Goal: Task Accomplishment & Management: Manage account settings

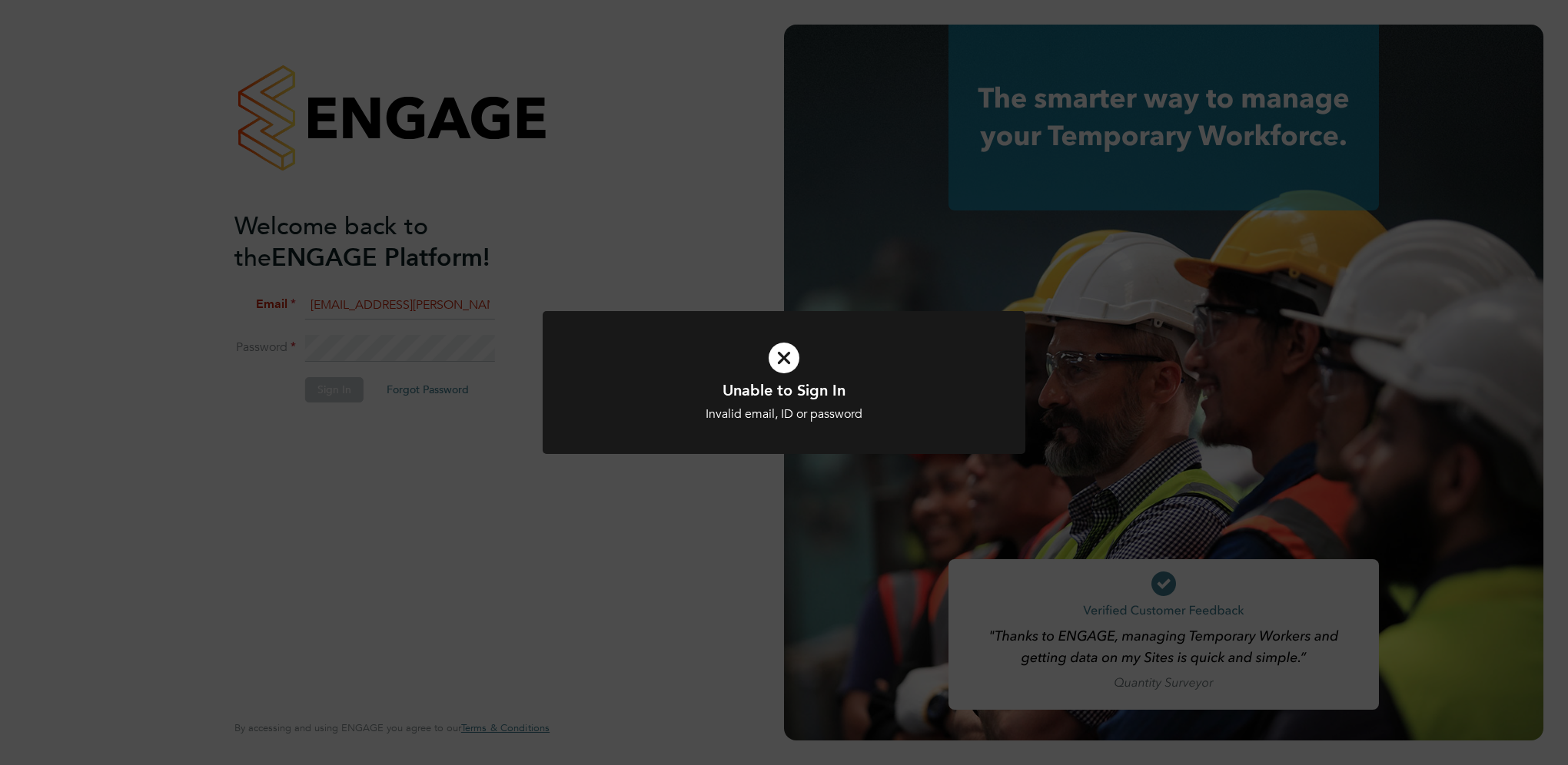
click at [769, 374] on icon at bounding box center [783, 358] width 400 height 60
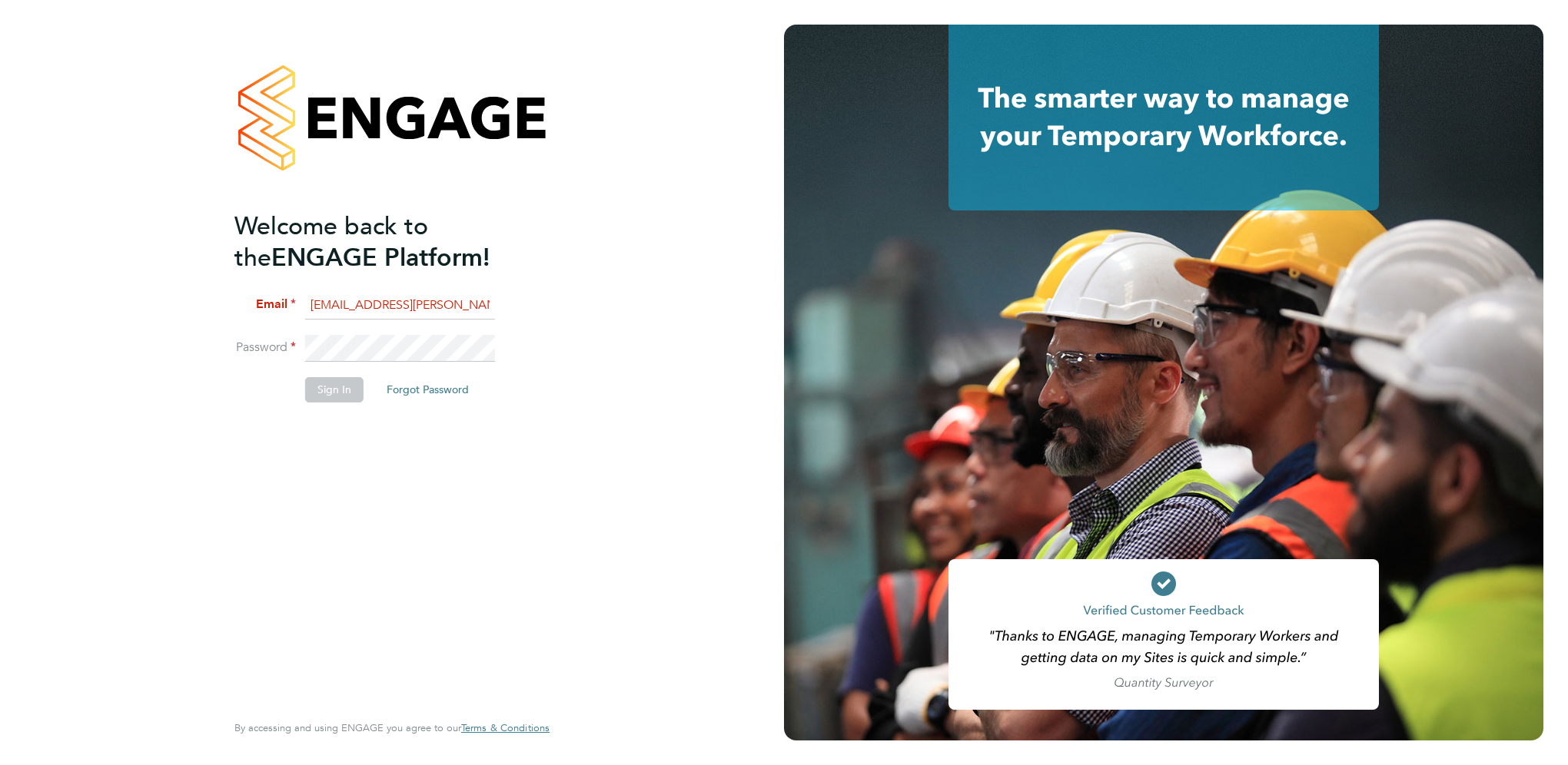
click at [86, 363] on div "Welcome back to the ENGAGE Platform! Email Cleopatra.Thomas-Richards@justice.go…" at bounding box center [392, 382] width 784 height 765
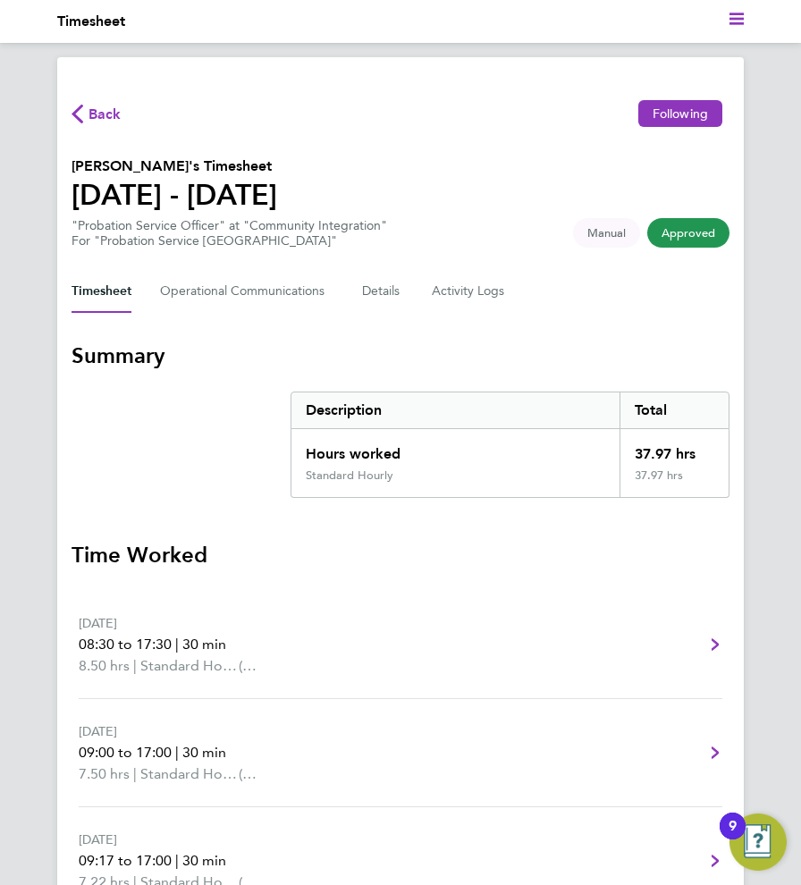
click at [104, 105] on span "Back" at bounding box center [104, 114] width 33 height 21
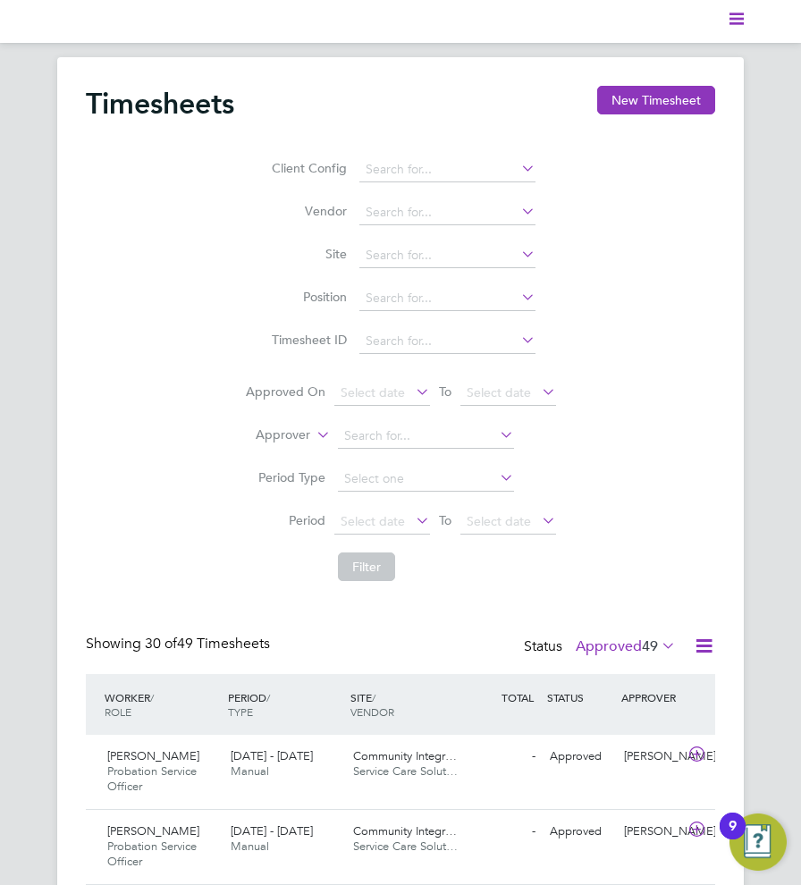
click at [724, 31] on ul "Current page:" at bounding box center [400, 21] width 687 height 43
click at [734, 24] on polygon "Main navigation" at bounding box center [736, 23] width 14 height 3
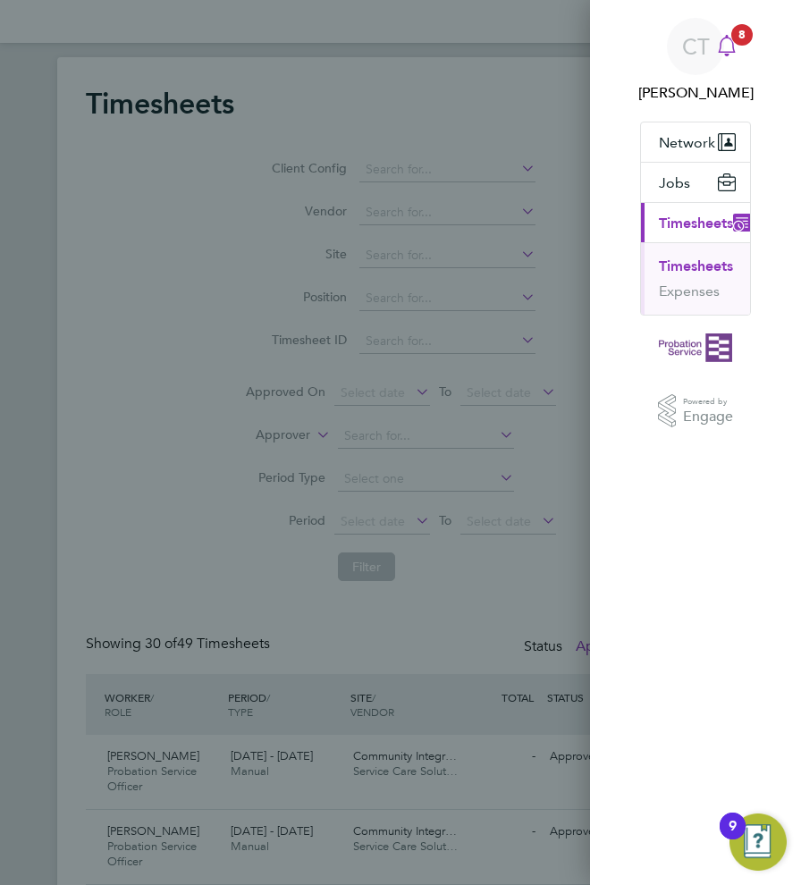
click at [734, 53] on icon at bounding box center [726, 45] width 21 height 21
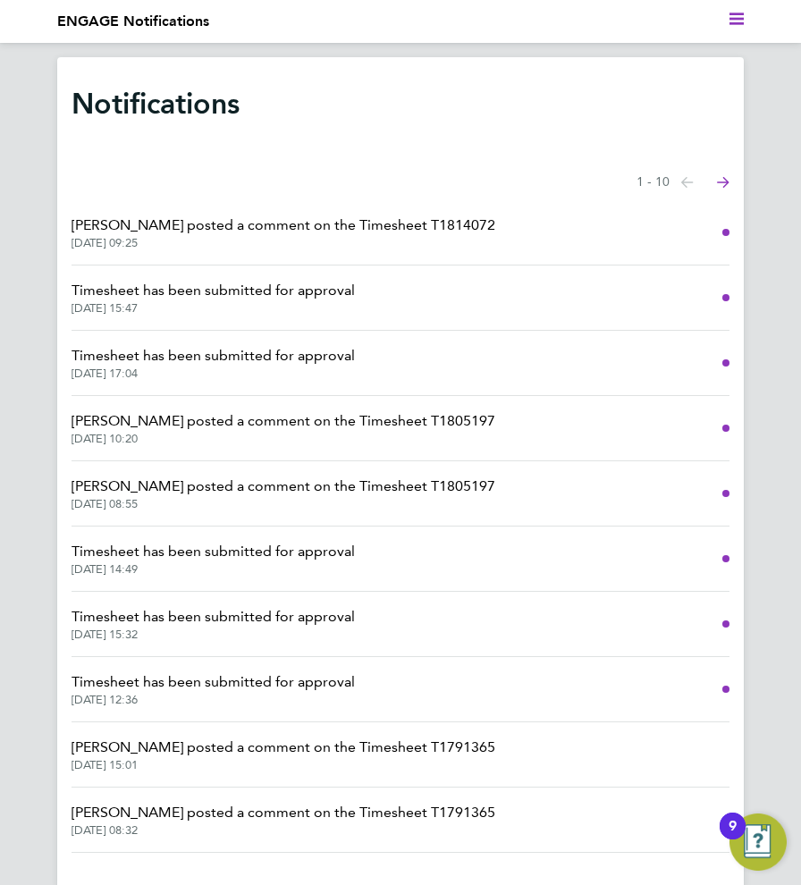
click at [332, 301] on span "[DATE] 15:47" at bounding box center [213, 308] width 283 height 14
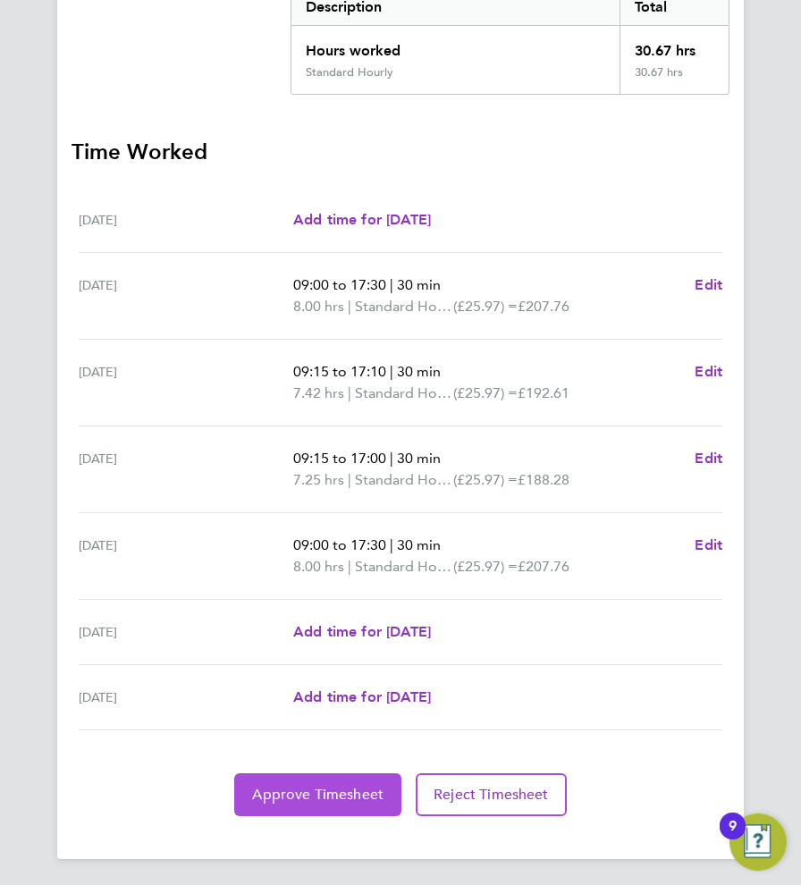
click at [347, 786] on span "Approve Timesheet" at bounding box center [317, 795] width 131 height 18
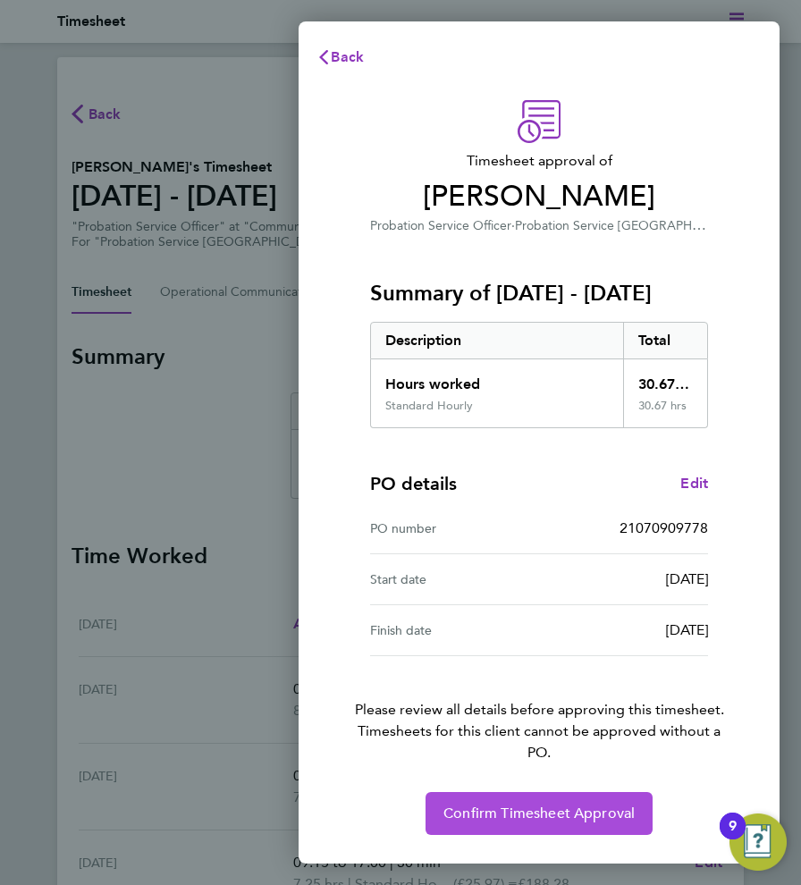
click at [480, 800] on button "Confirm Timesheet Approval" at bounding box center [538, 813] width 227 height 43
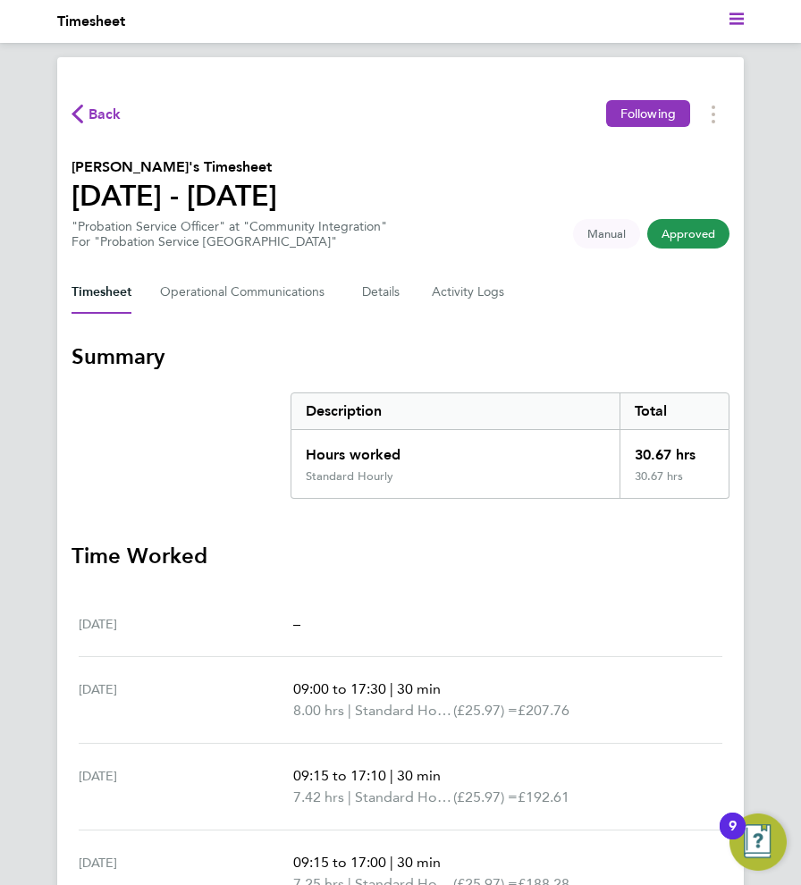
click at [84, 114] on span "Back" at bounding box center [97, 113] width 50 height 17
click at [117, 121] on span "Back" at bounding box center [104, 114] width 33 height 21
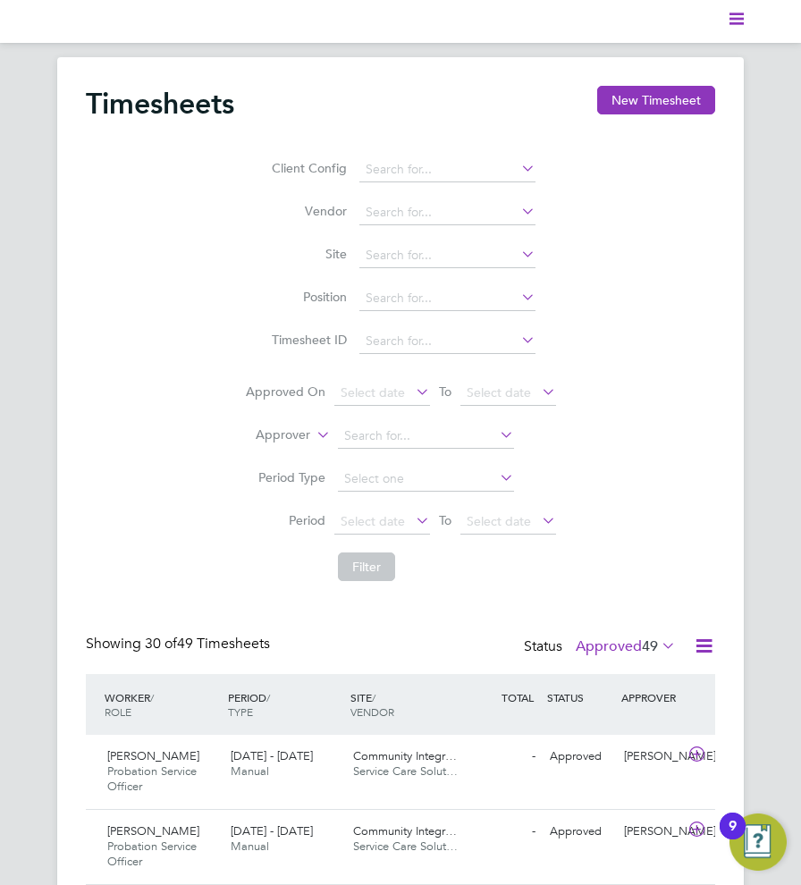
click at [740, 32] on ul "Current page:" at bounding box center [400, 21] width 687 height 43
click at [736, 29] on svg-icon "Main navigation" at bounding box center [736, 21] width 14 height 21
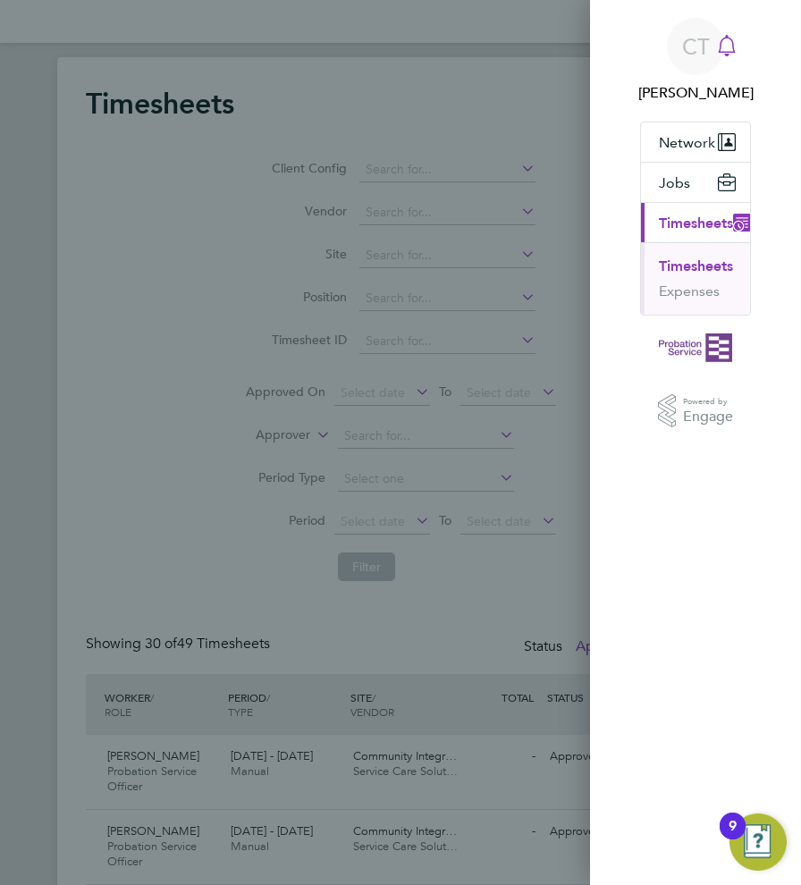
click at [729, 47] on icon at bounding box center [726, 45] width 21 height 21
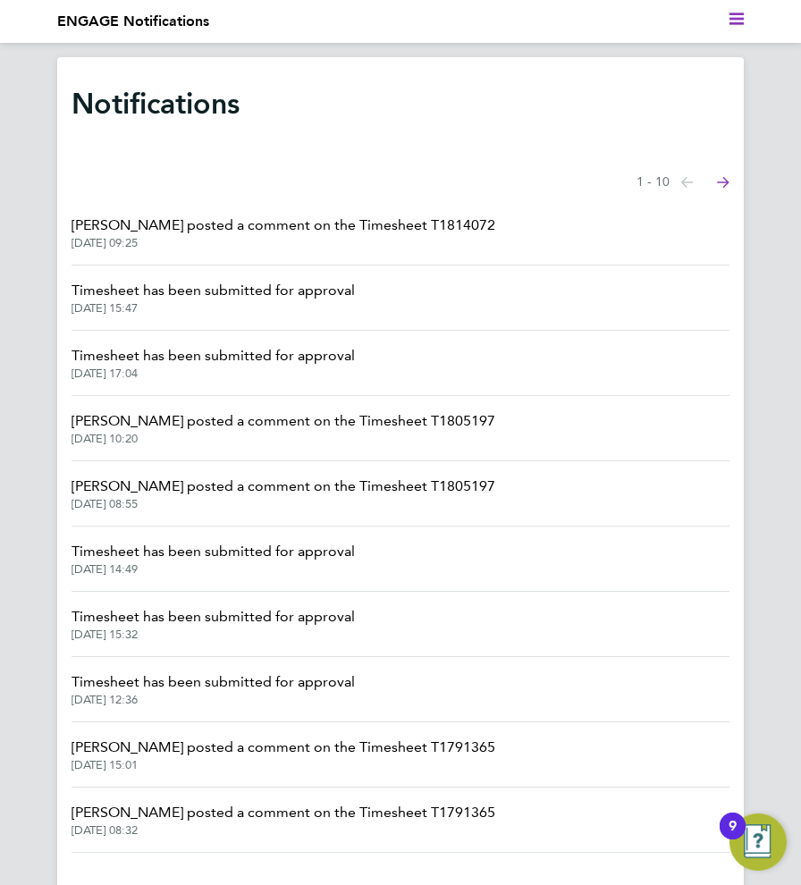
click at [298, 362] on span "Timesheet has been submitted for approval" at bounding box center [213, 355] width 283 height 21
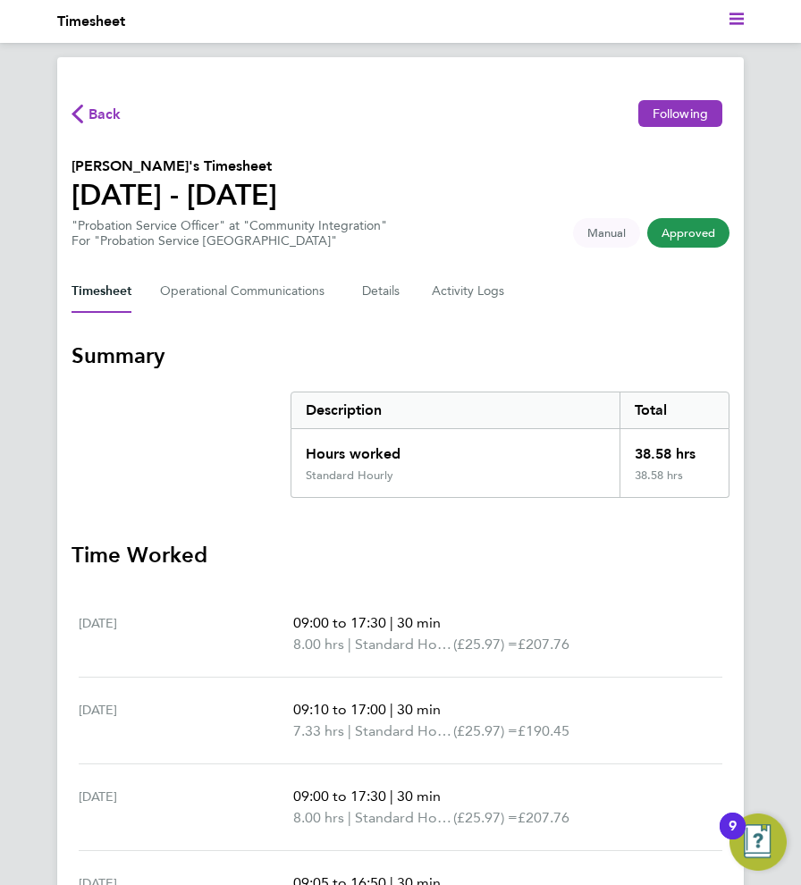
click at [738, 24] on polygon "Main navigation" at bounding box center [736, 23] width 14 height 3
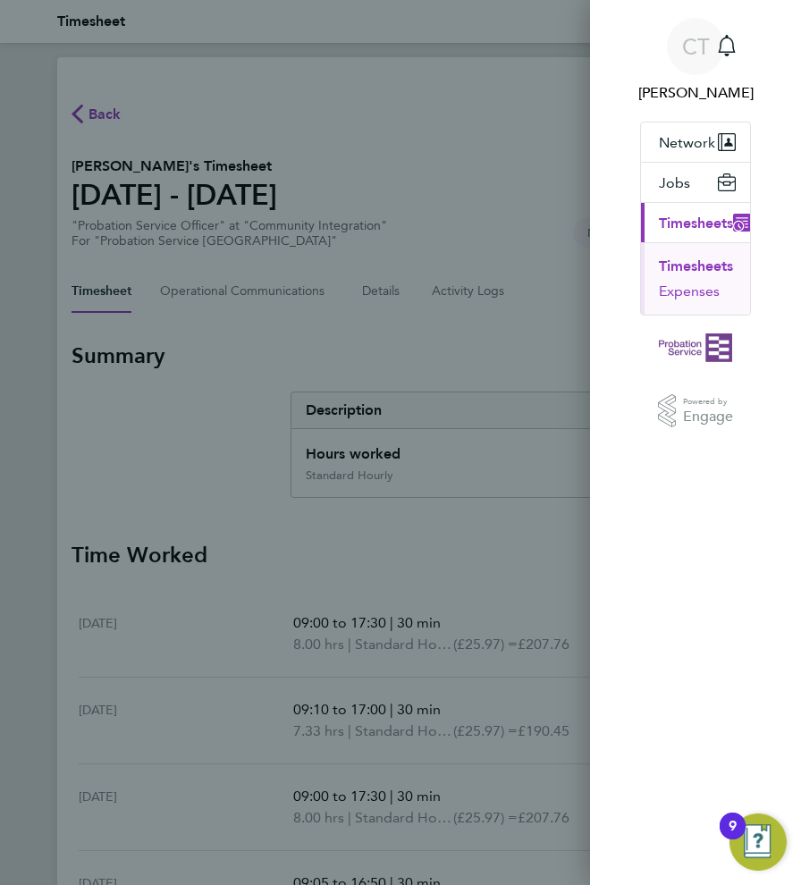
click at [682, 300] on button "Expenses" at bounding box center [689, 291] width 61 height 18
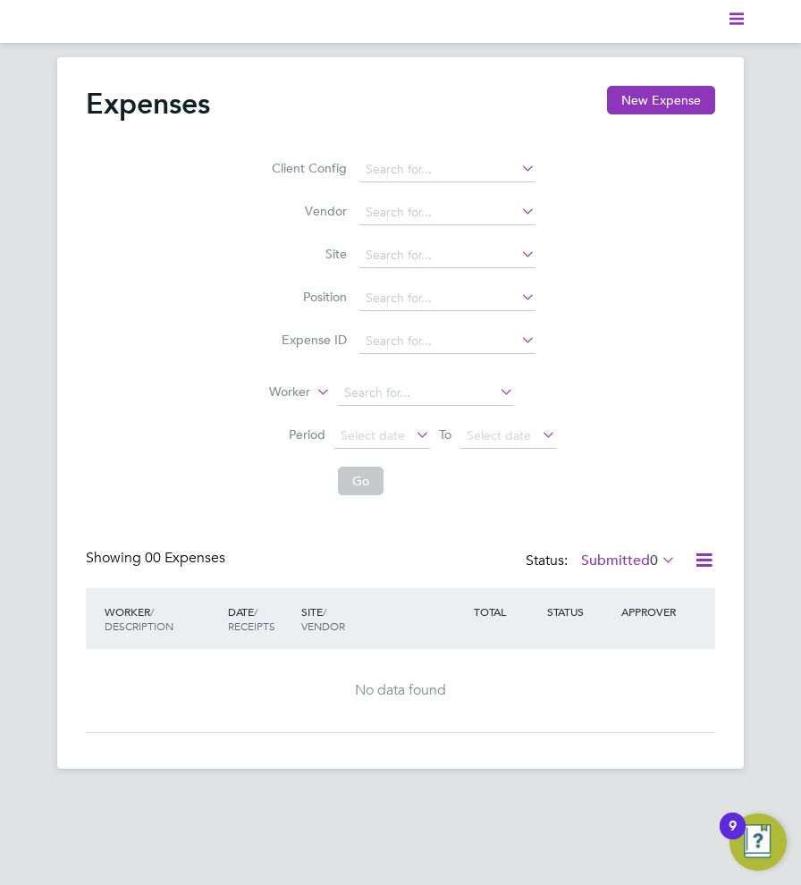
click at [737, 27] on svg-icon "Main navigation" at bounding box center [736, 21] width 14 height 21
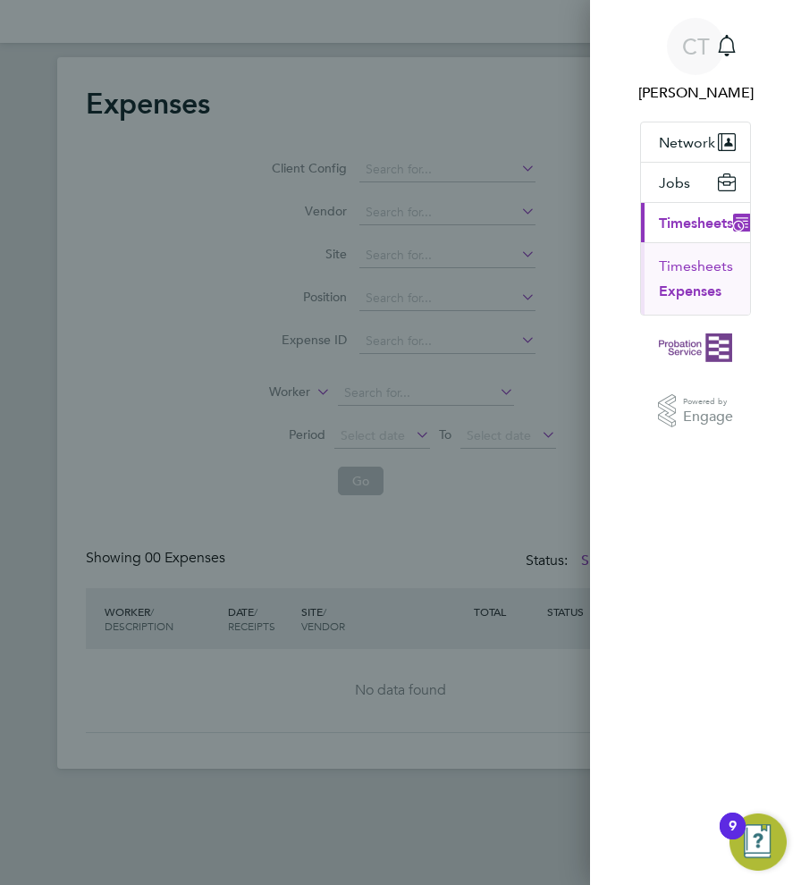
click at [671, 275] on button "Timesheets" at bounding box center [696, 266] width 74 height 18
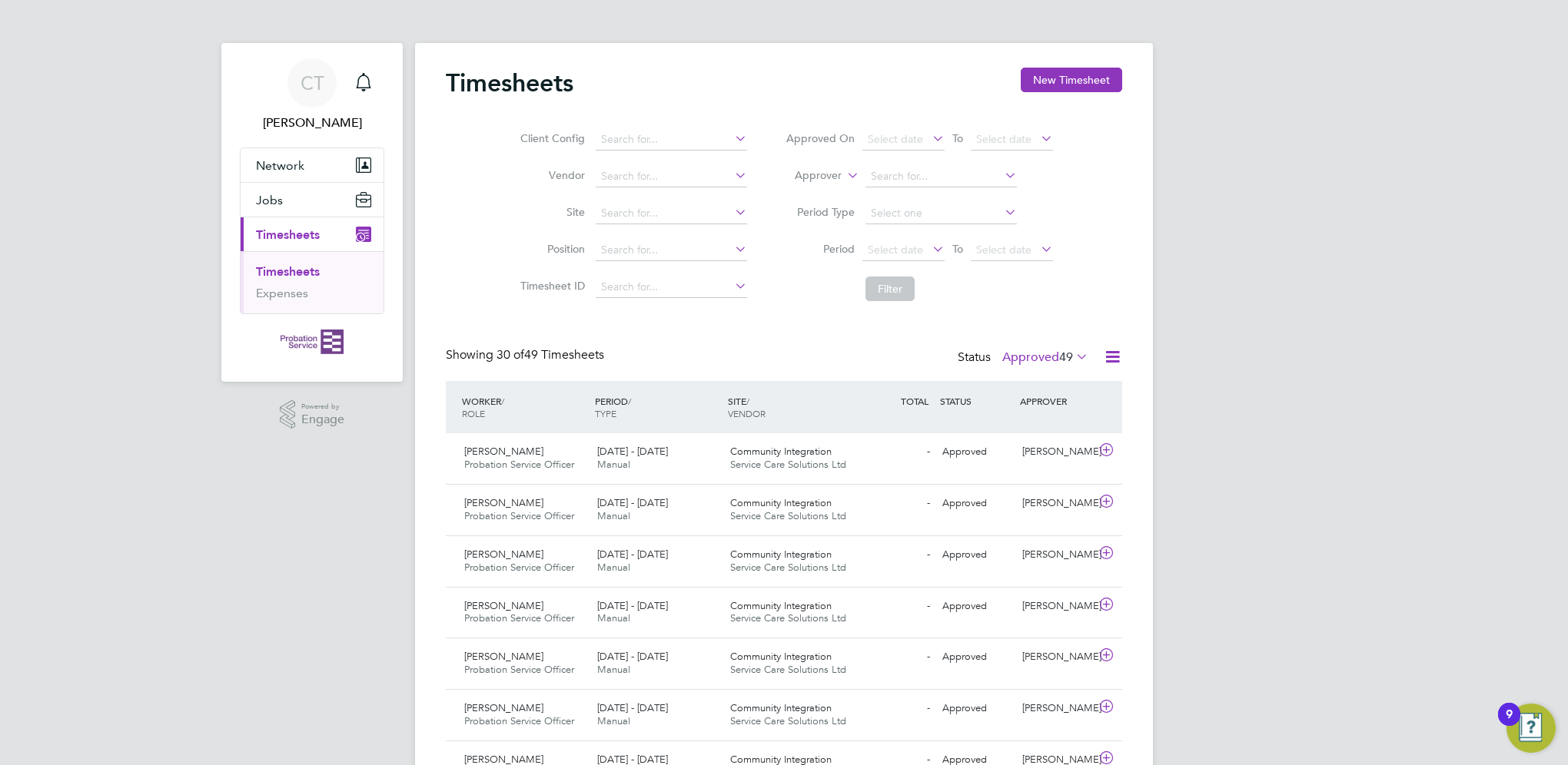
click at [308, 242] on span "Timesheets" at bounding box center [288, 235] width 64 height 15
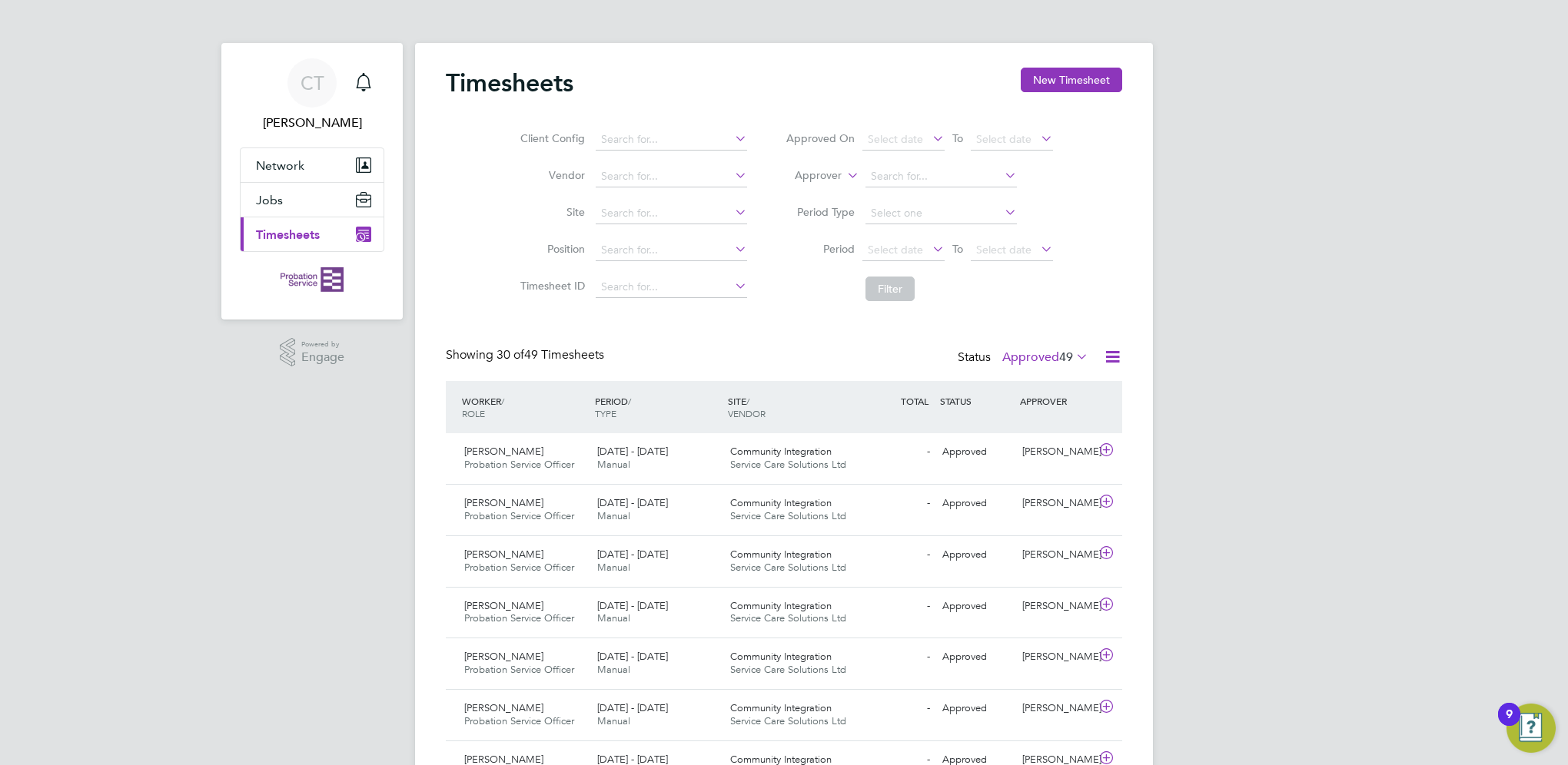
click at [308, 242] on span "Timesheets" at bounding box center [288, 235] width 64 height 15
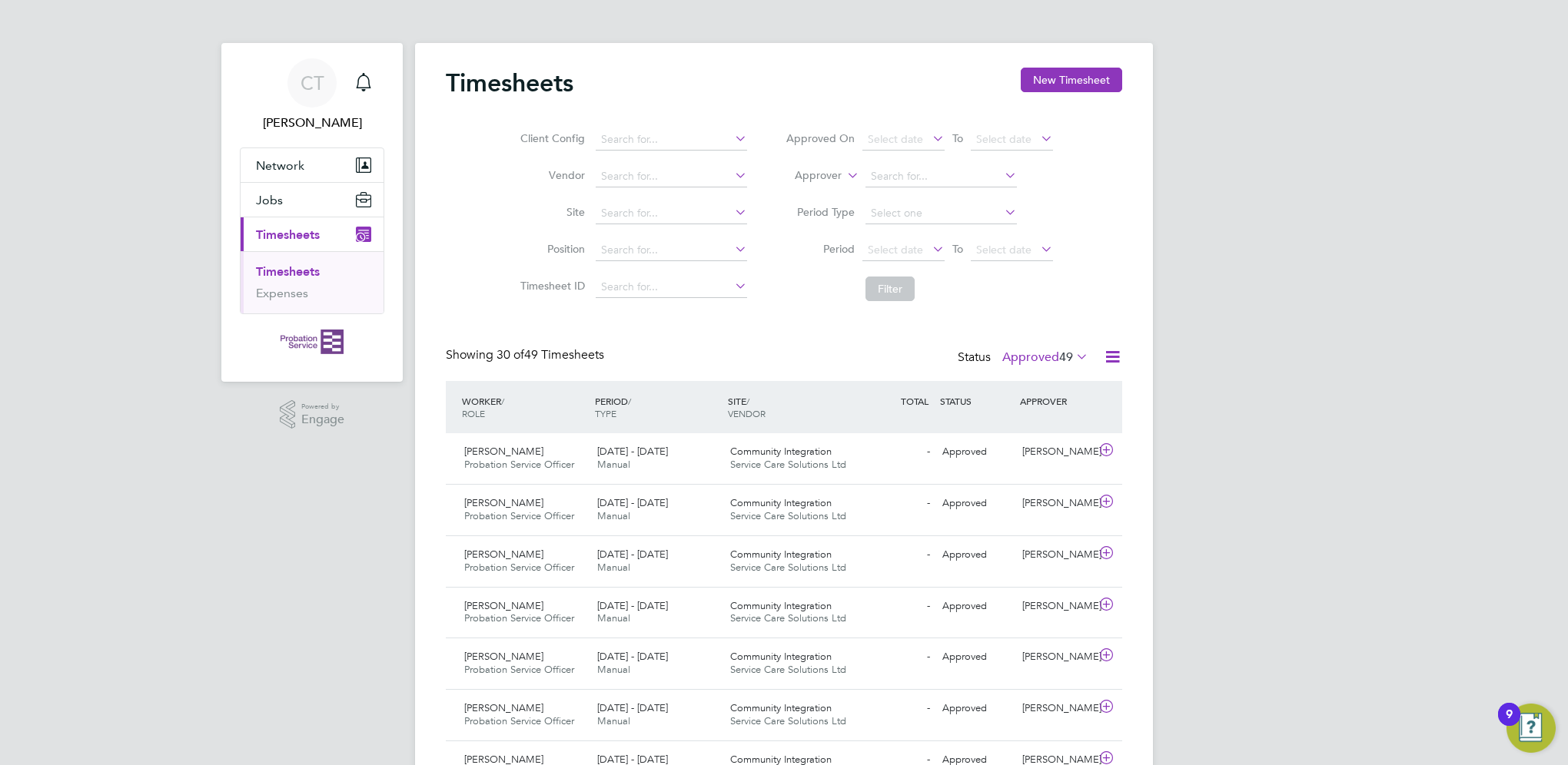
click at [308, 278] on link "Timesheets" at bounding box center [288, 272] width 64 height 15
click at [292, 301] on link "Expenses" at bounding box center [282, 293] width 52 height 15
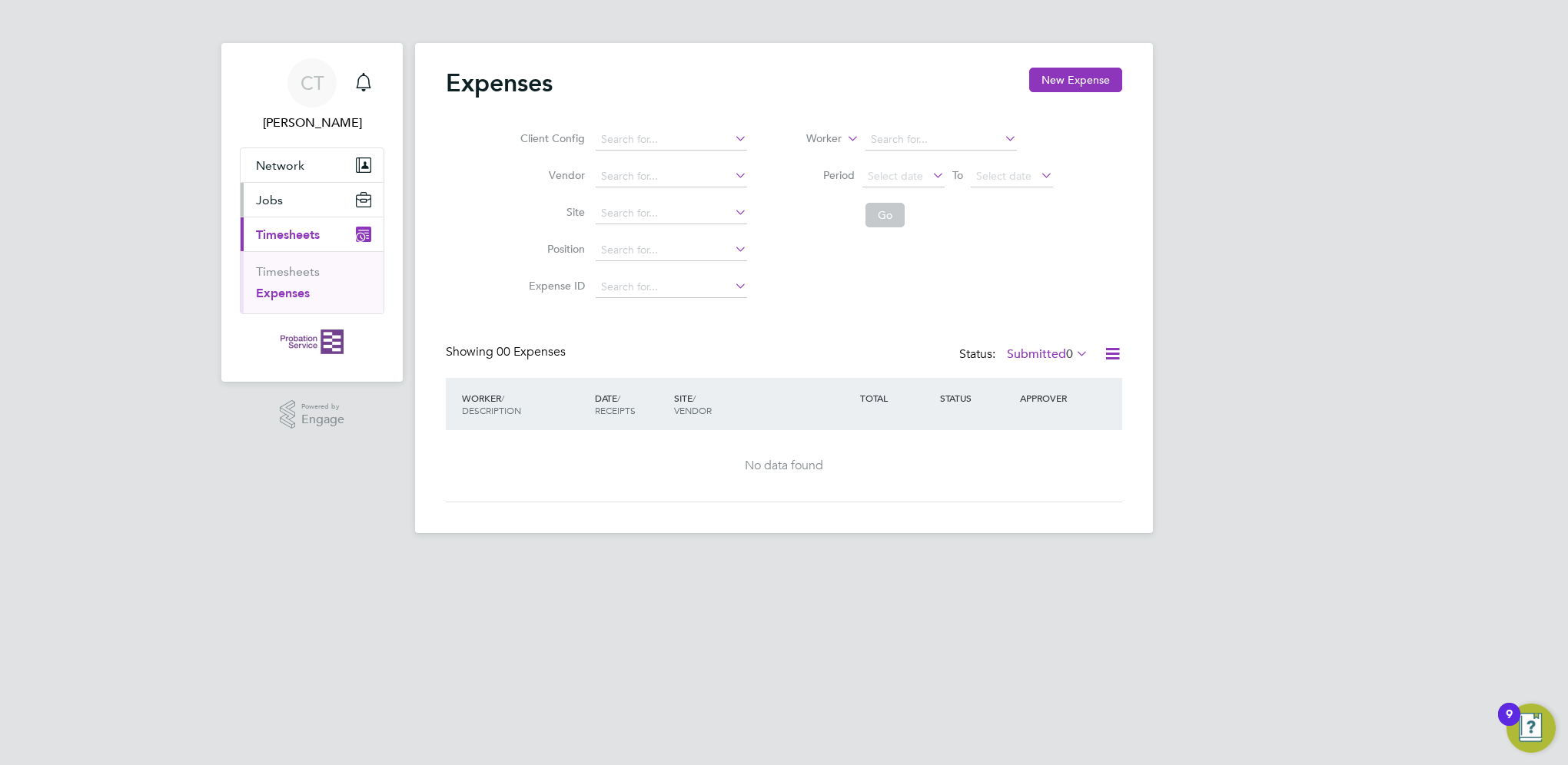
drag, startPoint x: 290, startPoint y: 221, endPoint x: 289, endPoint y: 212, distance: 9.1
click at [289, 217] on button "Jobs" at bounding box center [312, 199] width 143 height 34
drag, startPoint x: 289, startPoint y: 186, endPoint x: 291, endPoint y: 178, distance: 8.2
click at [289, 173] on span "Network" at bounding box center [280, 165] width 48 height 15
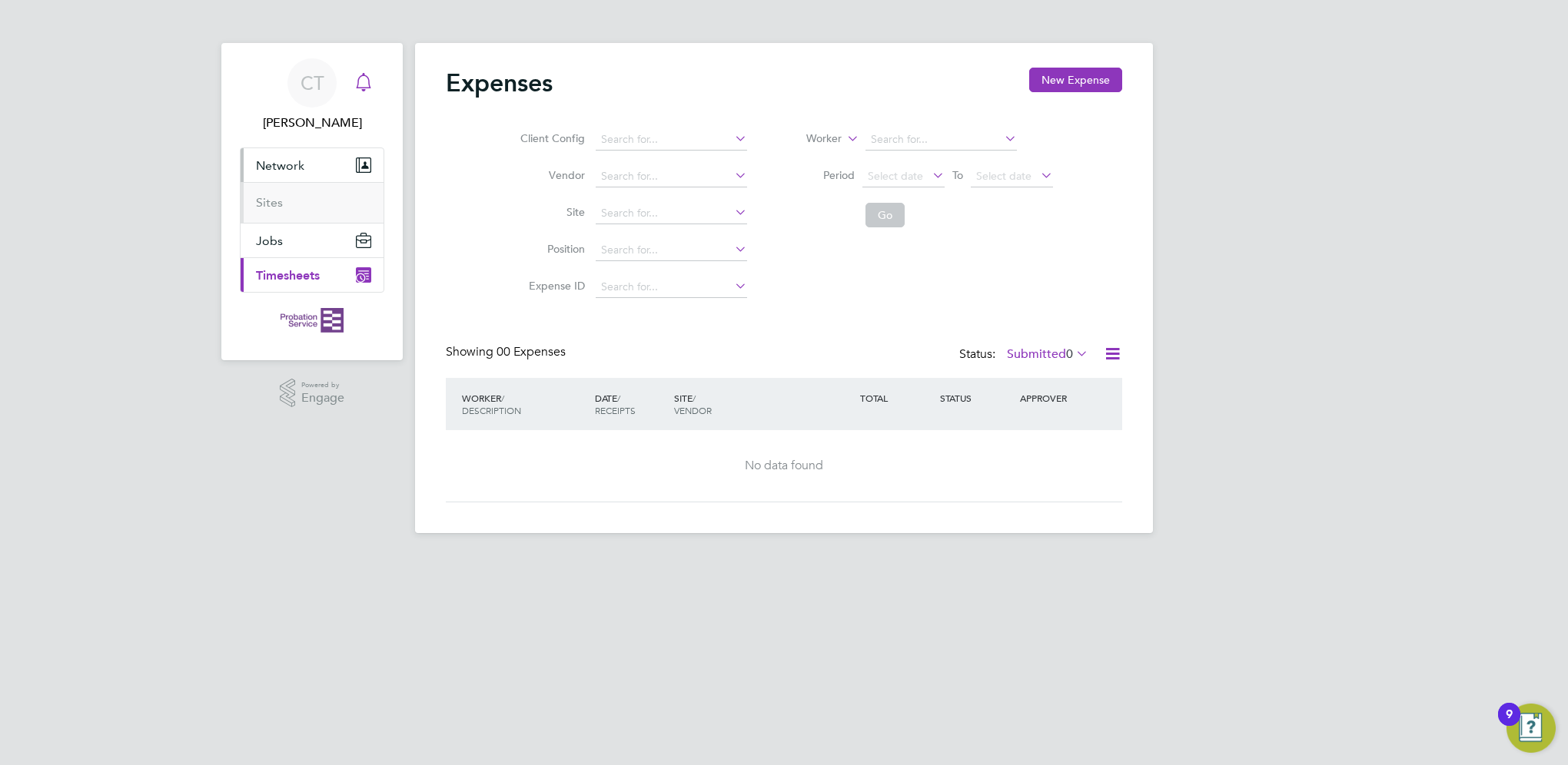
click at [375, 82] on div "Main navigation" at bounding box center [364, 83] width 31 height 31
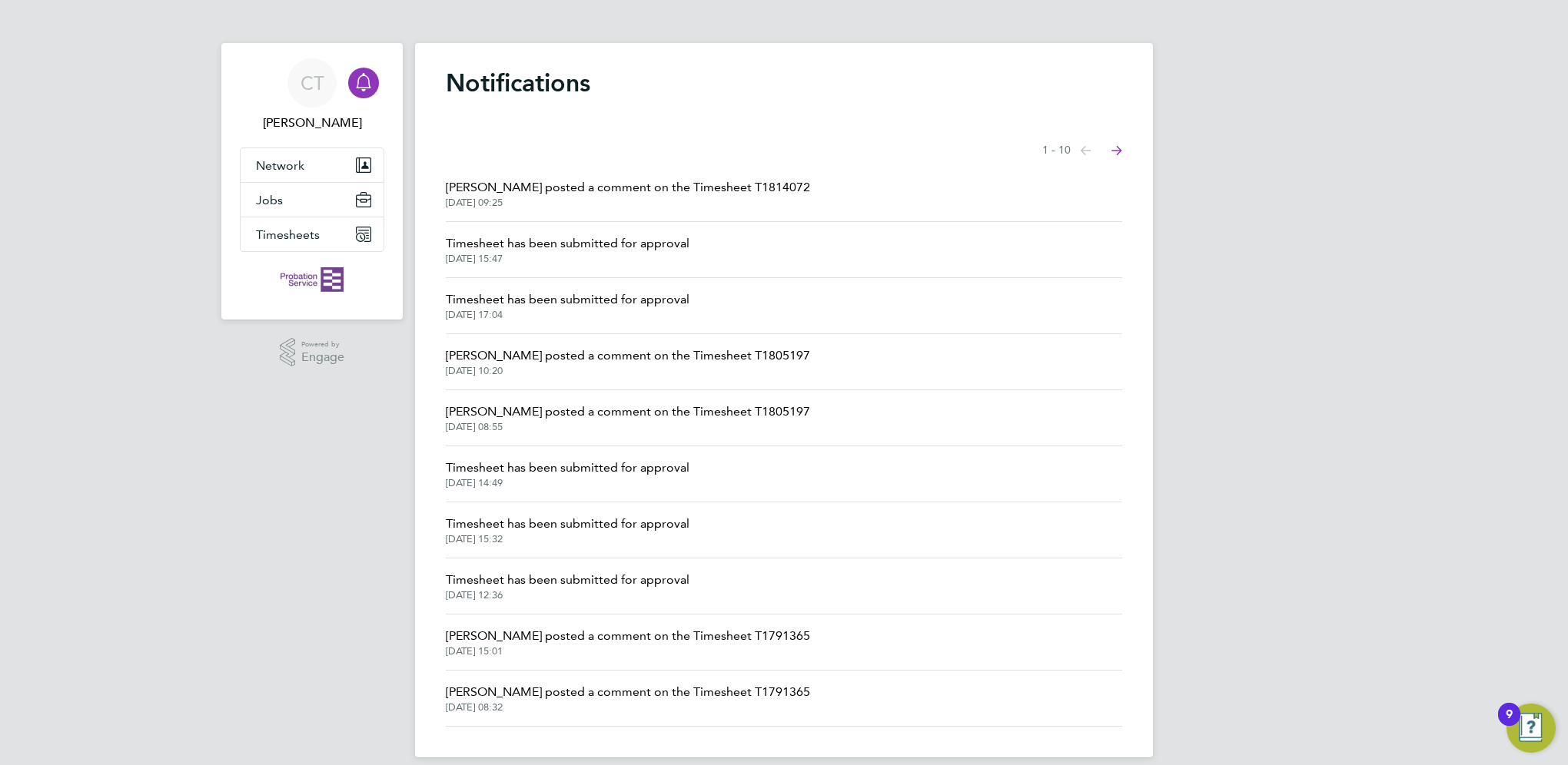
click at [585, 266] on li "Timesheet has been submitted for approval [DATE] 15:47" at bounding box center [783, 249] width 677 height 56
click at [585, 246] on span "Timesheet has been submitted for approval" at bounding box center [567, 243] width 243 height 18
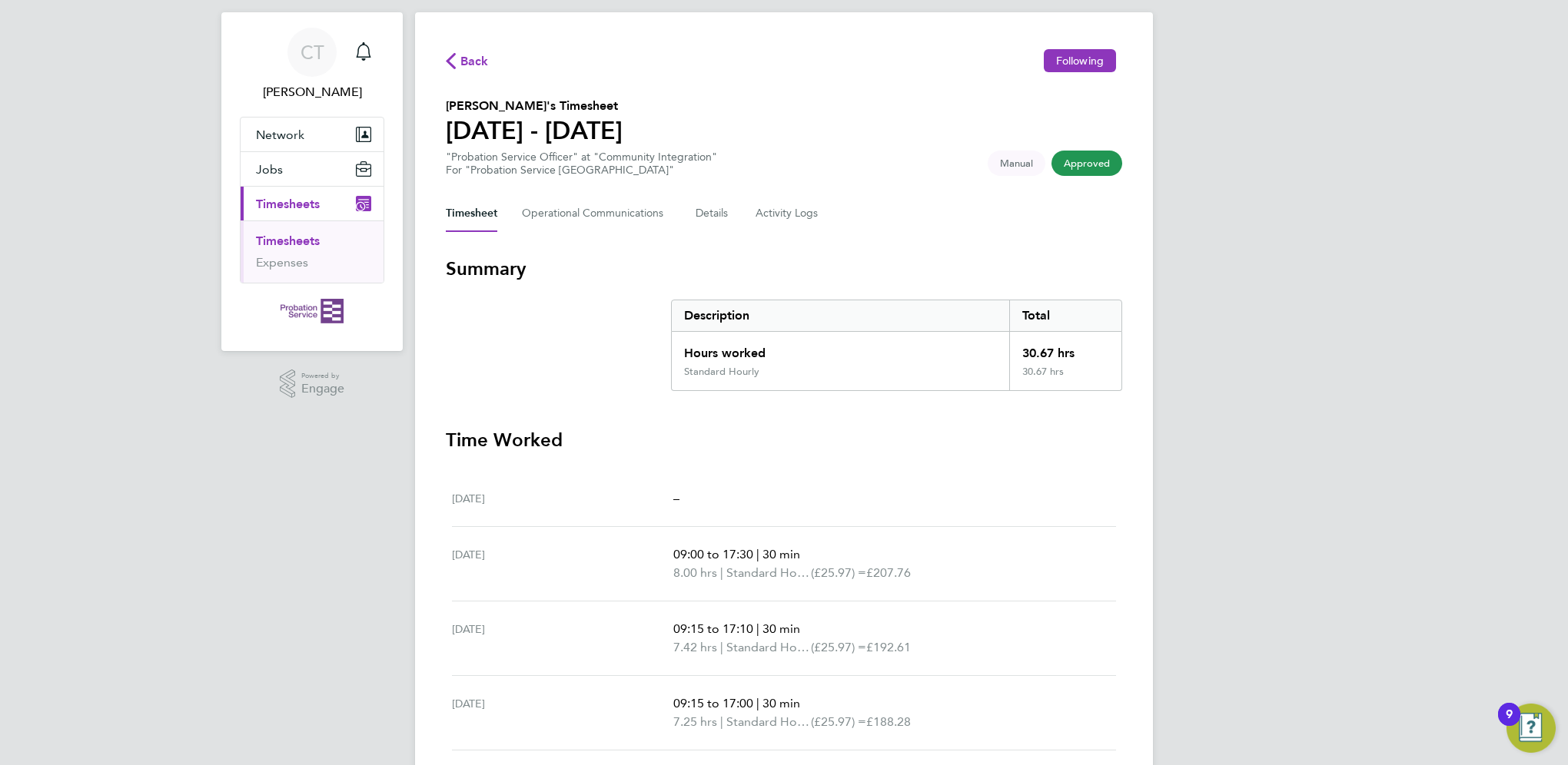
click at [476, 64] on span "Back" at bounding box center [474, 61] width 28 height 18
